Goal: Information Seeking & Learning: Learn about a topic

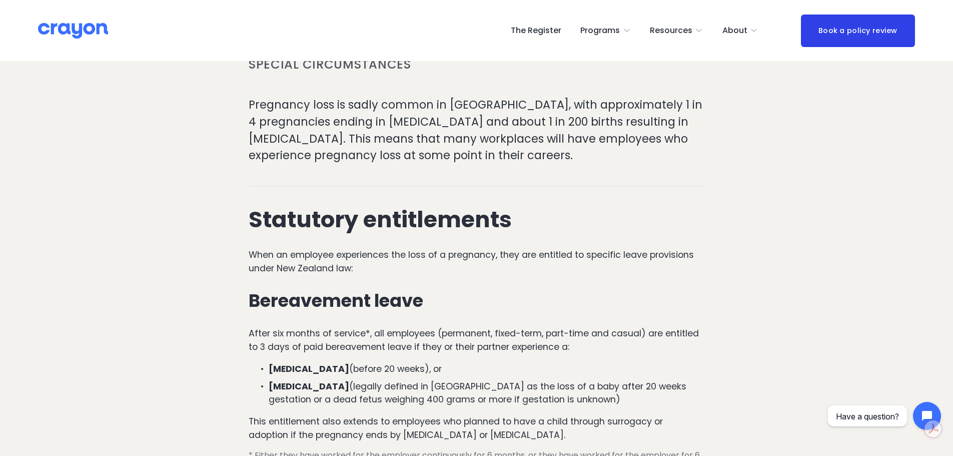
scroll to position [212, 0]
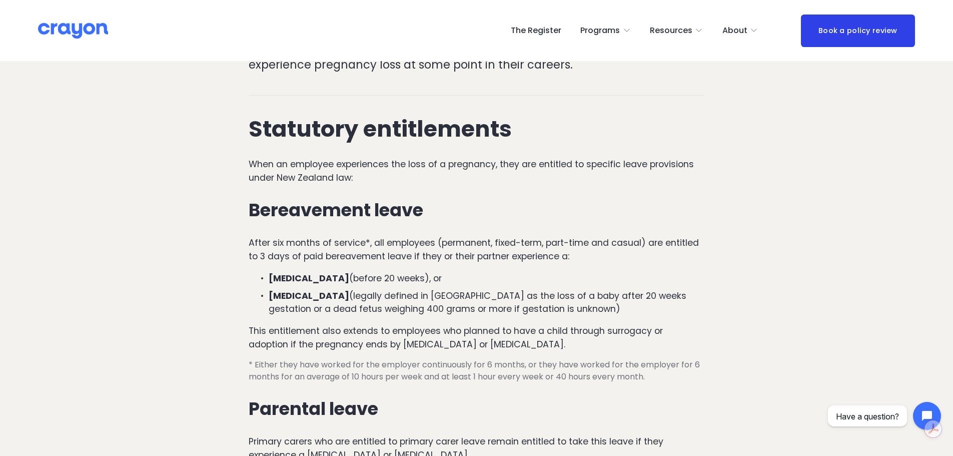
scroll to position [303, 0]
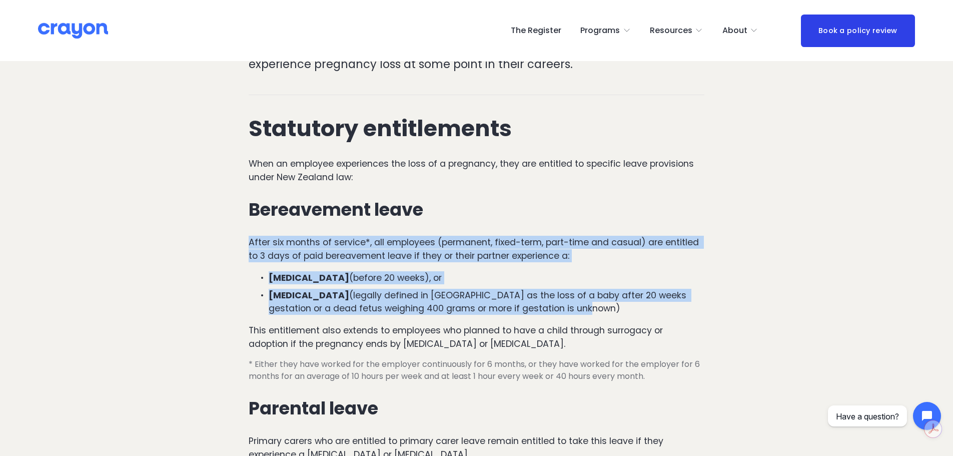
drag, startPoint x: 535, startPoint y: 269, endPoint x: 238, endPoint y: 207, distance: 303.9
copy div "After six months of service*, all employees (permanent, fixed-term, part-time a…"
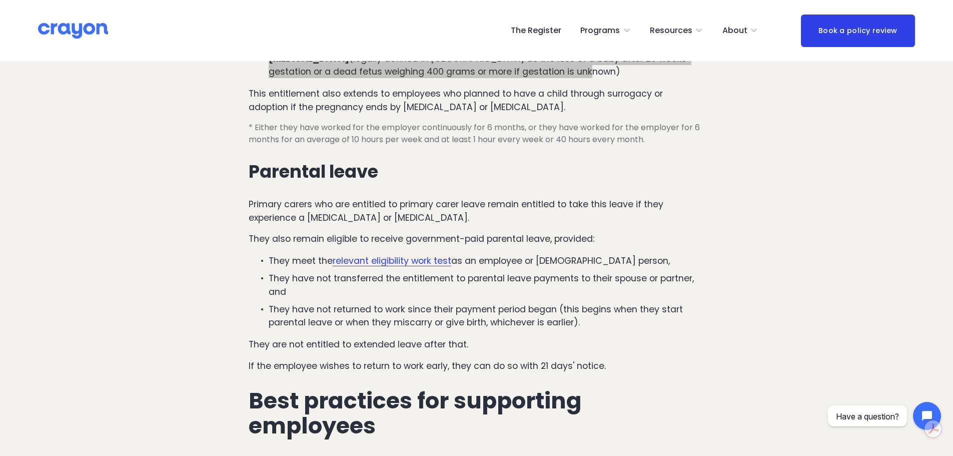
scroll to position [540, 0]
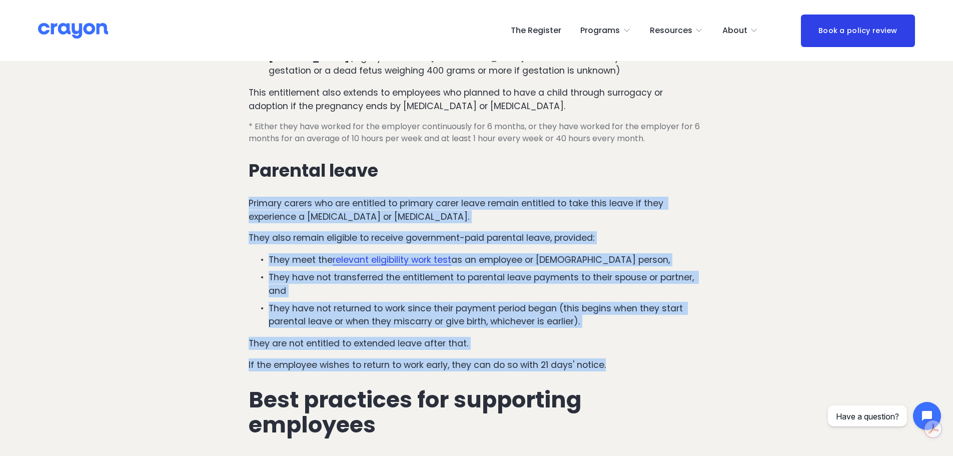
drag, startPoint x: 621, startPoint y: 328, endPoint x: 230, endPoint y: 168, distance: 422.6
copy div "Primary carers who are entitled to primary carer leave remain entitled to take …"
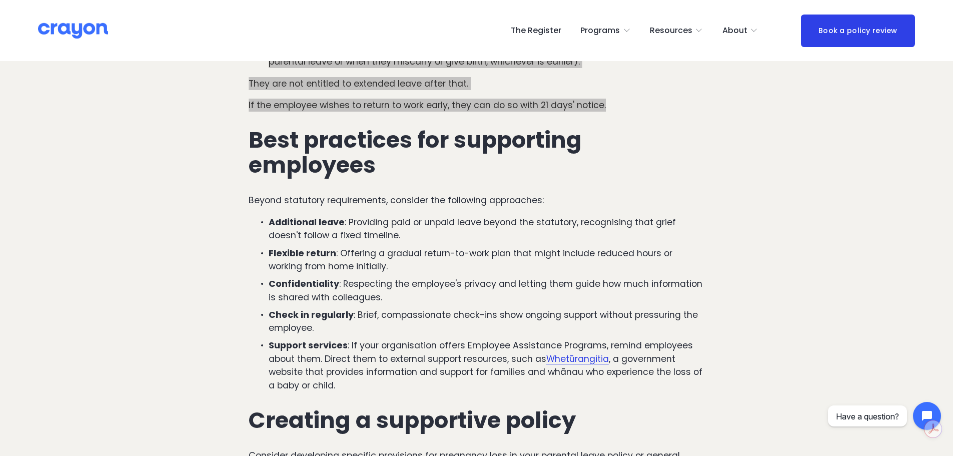
scroll to position [800, 0]
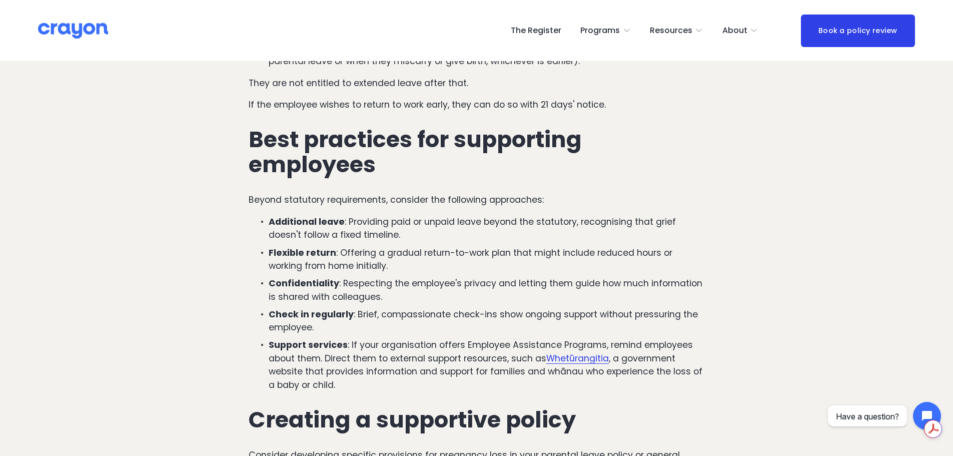
click at [320, 246] on p "Flexible return : Offering a gradual return-to-work plan that might include red…" at bounding box center [487, 259] width 436 height 27
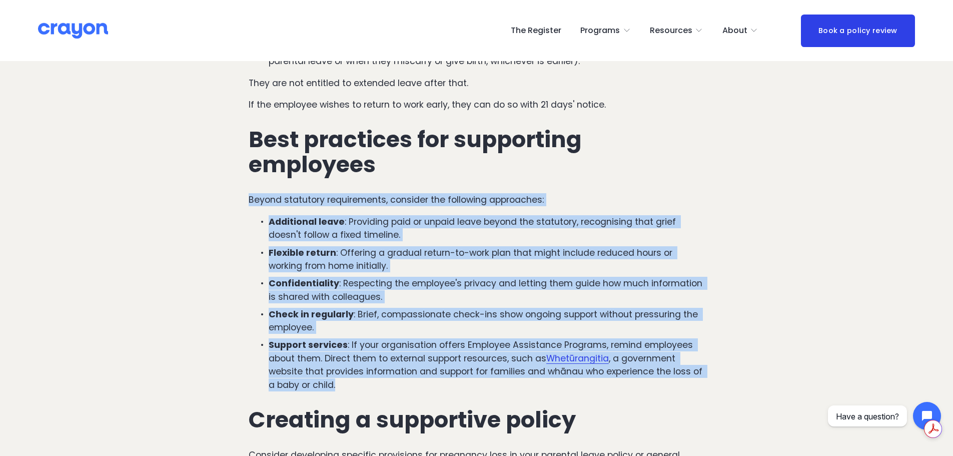
drag, startPoint x: 248, startPoint y: 161, endPoint x: 407, endPoint y: 342, distance: 241.3
click at [407, 342] on div "Statutory entitlements When an employee experiences the loss of a pregnancy, th…" at bounding box center [476, 130] width 473 height 1040
copy div "Beyond statutory requirements, consider the following approaches: Additional le…"
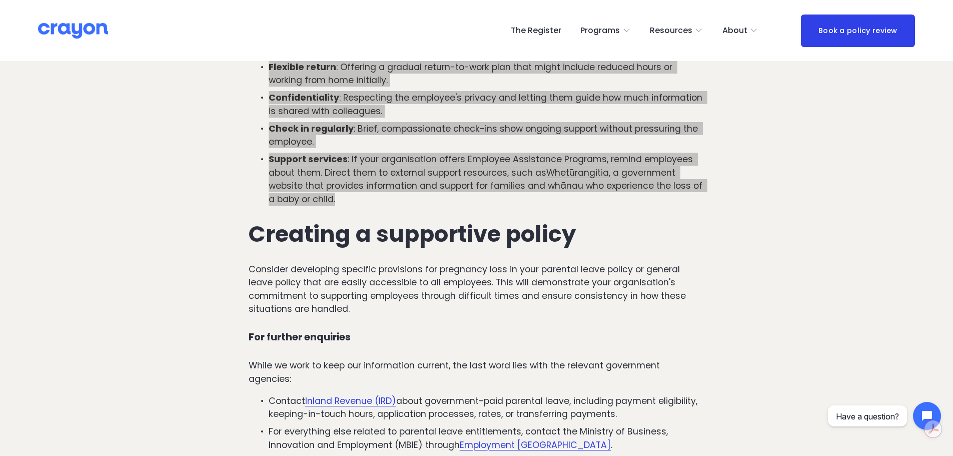
scroll to position [1007, 0]
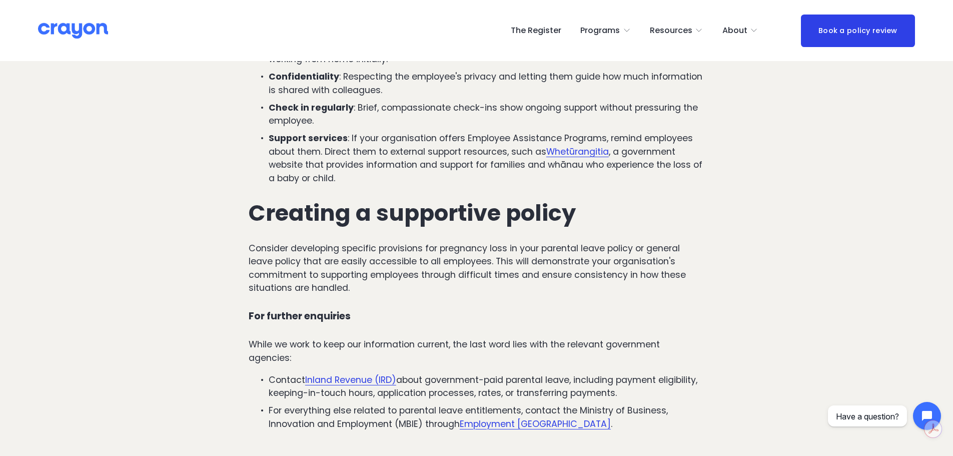
click at [511, 242] on p "Consider developing specific provisions for pregnancy loss in your parental lea…" at bounding box center [477, 268] width 456 height 53
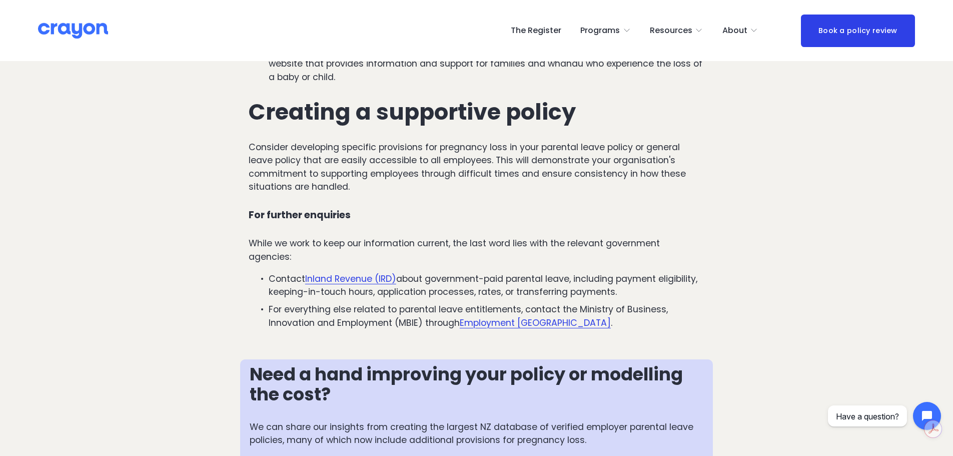
scroll to position [1108, 0]
click at [366, 272] on link "Inland Revenue (IRD)" at bounding box center [350, 278] width 91 height 12
click at [533, 316] on link "Employment [GEOGRAPHIC_DATA]" at bounding box center [535, 322] width 151 height 12
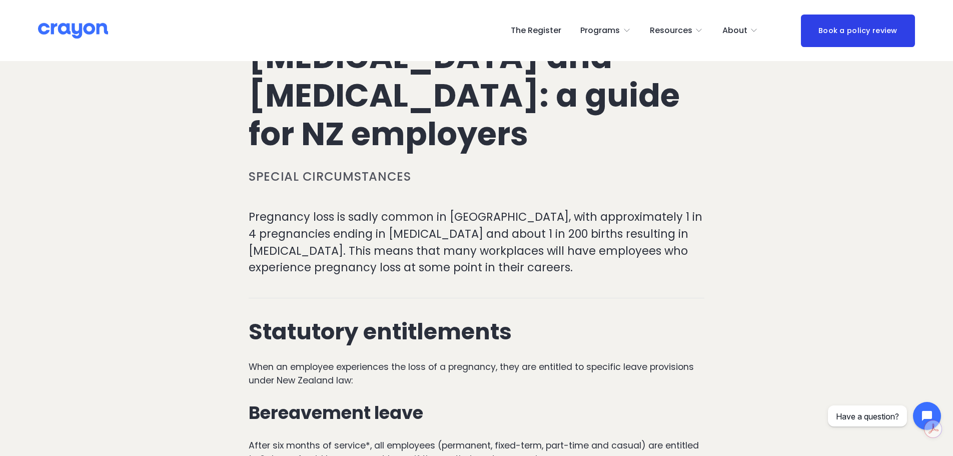
scroll to position [0, 0]
